Goal: Task Accomplishment & Management: Use online tool/utility

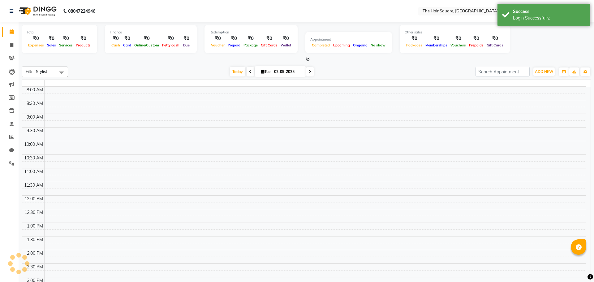
select select "en"
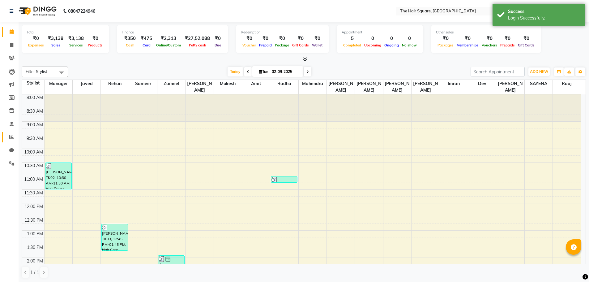
click at [15, 134] on span at bounding box center [11, 137] width 11 height 7
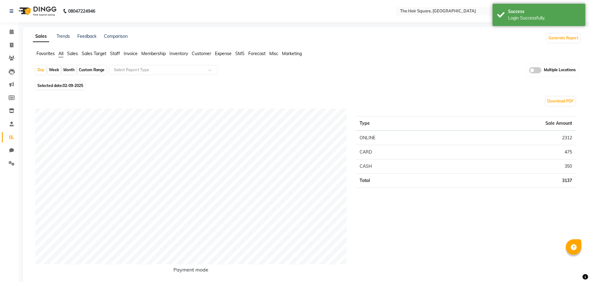
click at [154, 50] on li "Membership" at bounding box center [153, 53] width 24 height 6
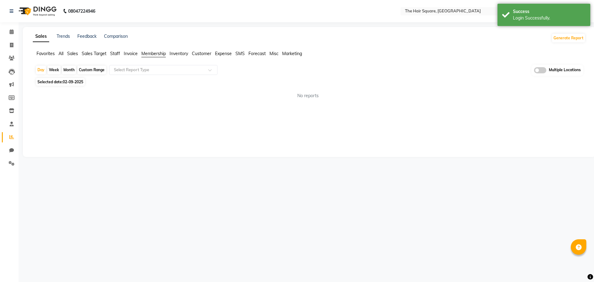
click at [155, 54] on span "Membership" at bounding box center [153, 54] width 24 height 6
click at [159, 68] on input "text" at bounding box center [157, 70] width 89 height 6
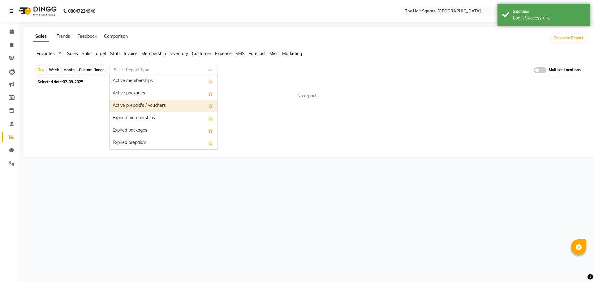
click at [147, 105] on div "Active prepaid's / vouchers" at bounding box center [163, 106] width 108 height 12
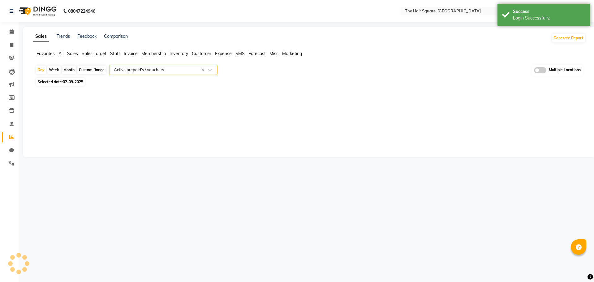
select select "full_report"
select select "csv"
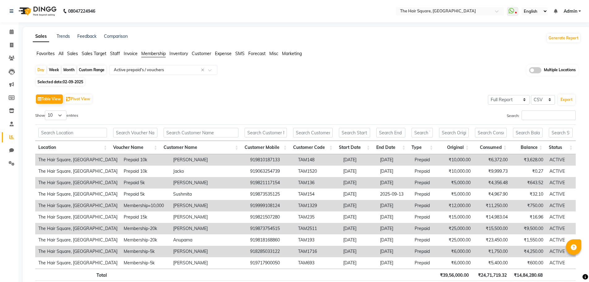
click at [58, 107] on div "Table View Pivot View Select Full Report Filtered Report Select CSV PDF Export …" at bounding box center [305, 193] width 541 height 202
click at [55, 114] on select "10 25 50 100" at bounding box center [56, 115] width 22 height 10
select select "100"
click at [46, 110] on select "10 25 50 100" at bounding box center [56, 115] width 22 height 10
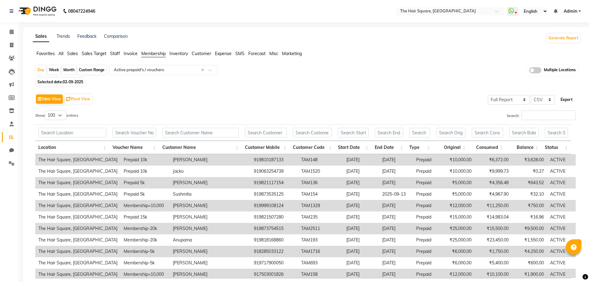
click at [565, 100] on button "Export" at bounding box center [566, 99] width 17 height 11
click at [13, 43] on icon at bounding box center [11, 45] width 3 height 5
select select "service"
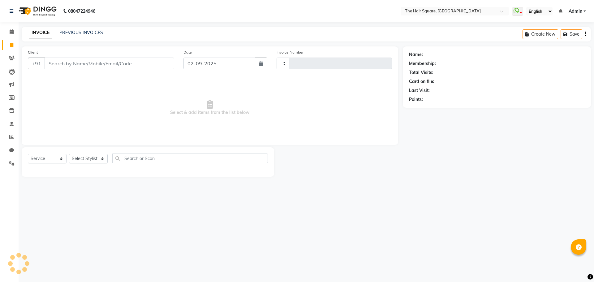
type input "3076"
select select "5768"
type input "9810187133"
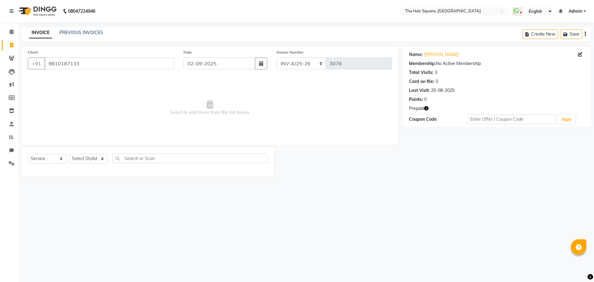
click at [426, 109] on icon "button" at bounding box center [426, 108] width 4 height 4
click at [93, 59] on input "9810187133" at bounding box center [110, 64] width 130 height 12
drag, startPoint x: 113, startPoint y: 60, endPoint x: 0, endPoint y: 62, distance: 112.6
click at [0, 62] on app-home "08047224946 Select Location × The Hair Square, Ambience Island WhatsApp Status …" at bounding box center [297, 93] width 594 height 186
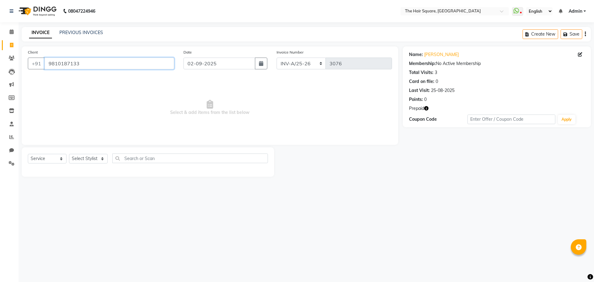
paste input "1702416838"
type input "917024168383"
click at [429, 108] on div "Prepaid" at bounding box center [497, 108] width 176 height 6
click at [428, 108] on icon "button" at bounding box center [426, 108] width 4 height 4
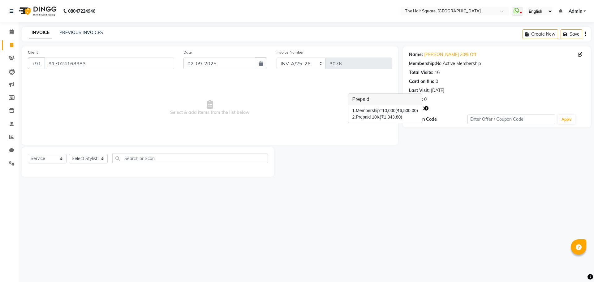
click at [428, 108] on icon "button" at bounding box center [426, 108] width 4 height 4
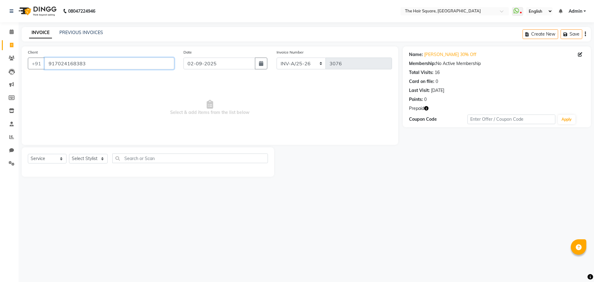
click at [106, 62] on input "917024168383" at bounding box center [110, 64] width 130 height 12
drag, startPoint x: 109, startPoint y: 64, endPoint x: 0, endPoint y: 70, distance: 109.3
click at [0, 70] on app-home "08047224946 Select Location × The Hair Square, Ambience Island WhatsApp Status …" at bounding box center [297, 93] width 594 height 186
paste input "7272786"
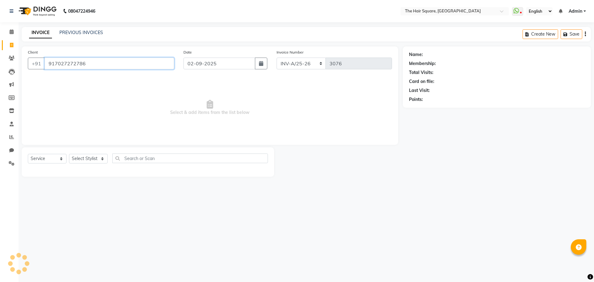
type input "917027272786"
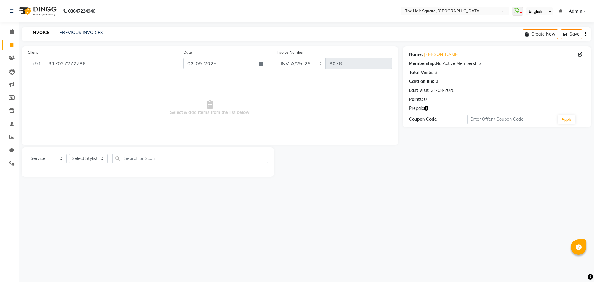
click at [426, 107] on icon "button" at bounding box center [426, 108] width 4 height 4
click at [103, 63] on input "917027272786" at bounding box center [110, 64] width 130 height 12
drag, startPoint x: 103, startPoint y: 63, endPoint x: 0, endPoint y: 68, distance: 102.8
click at [0, 68] on app-home "08047224946 Select Location × The Hair Square, Ambience Island WhatsApp Status …" at bounding box center [297, 93] width 594 height 186
paste input "02571521"
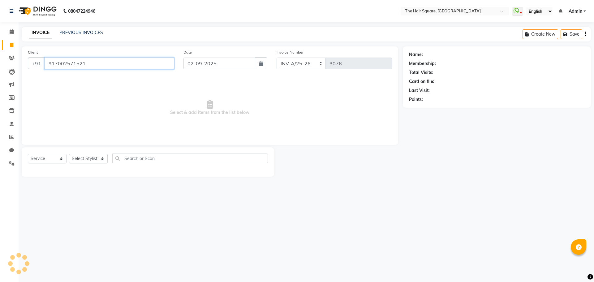
type input "917002571521"
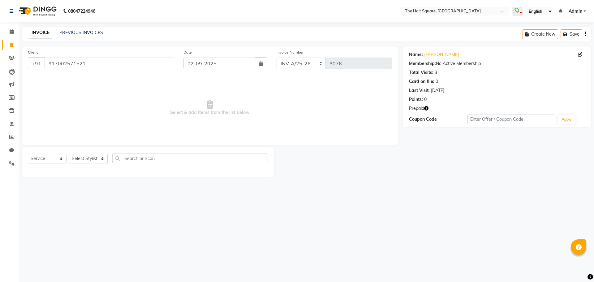
click at [425, 107] on icon "button" at bounding box center [426, 108] width 4 height 4
drag, startPoint x: 100, startPoint y: 66, endPoint x: 0, endPoint y: 70, distance: 100.0
click at [0, 70] on app-home "08047224946 Select Location × The Hair Square, Ambience Island WhatsApp Status …" at bounding box center [297, 93] width 594 height 186
paste input "33002732"
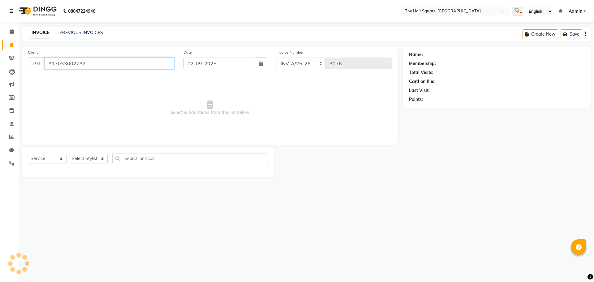
type input "917033002732"
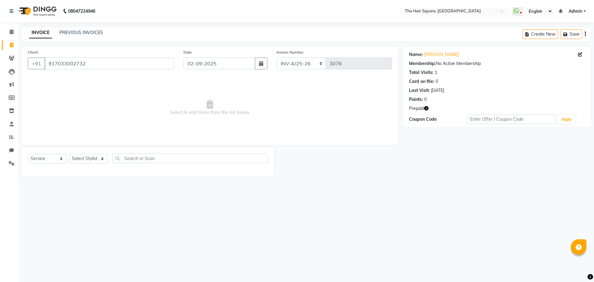
click at [425, 107] on icon "button" at bounding box center [426, 108] width 4 height 4
click at [428, 57] on link "[PERSON_NAME]" at bounding box center [441, 54] width 35 height 6
click at [425, 109] on icon "button" at bounding box center [426, 108] width 4 height 4
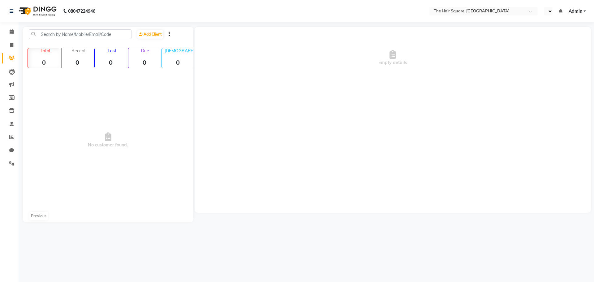
select select "en"
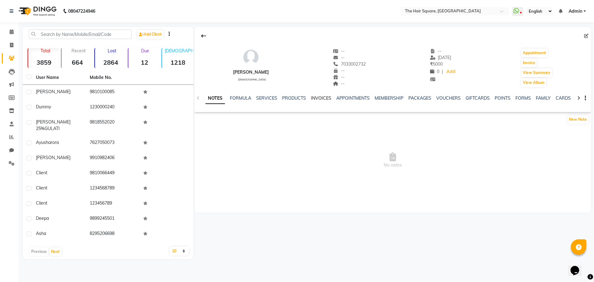
click at [318, 98] on link "INVOICES" at bounding box center [321, 98] width 20 height 6
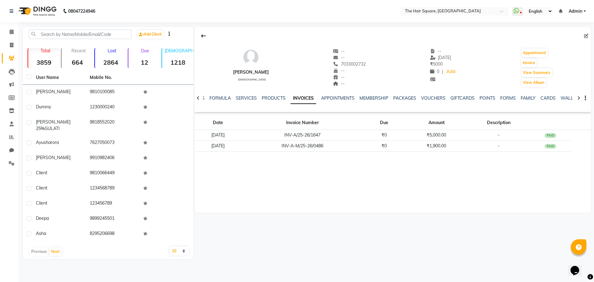
click at [284, 169] on div "[PERSON_NAME] [DEMOGRAPHIC_DATA] -- -- 7033002732 -- -- -- -- [DATE] ₹ 5000 0 |…" at bounding box center [393, 120] width 396 height 186
